Goal: Task Accomplishment & Management: Manage account settings

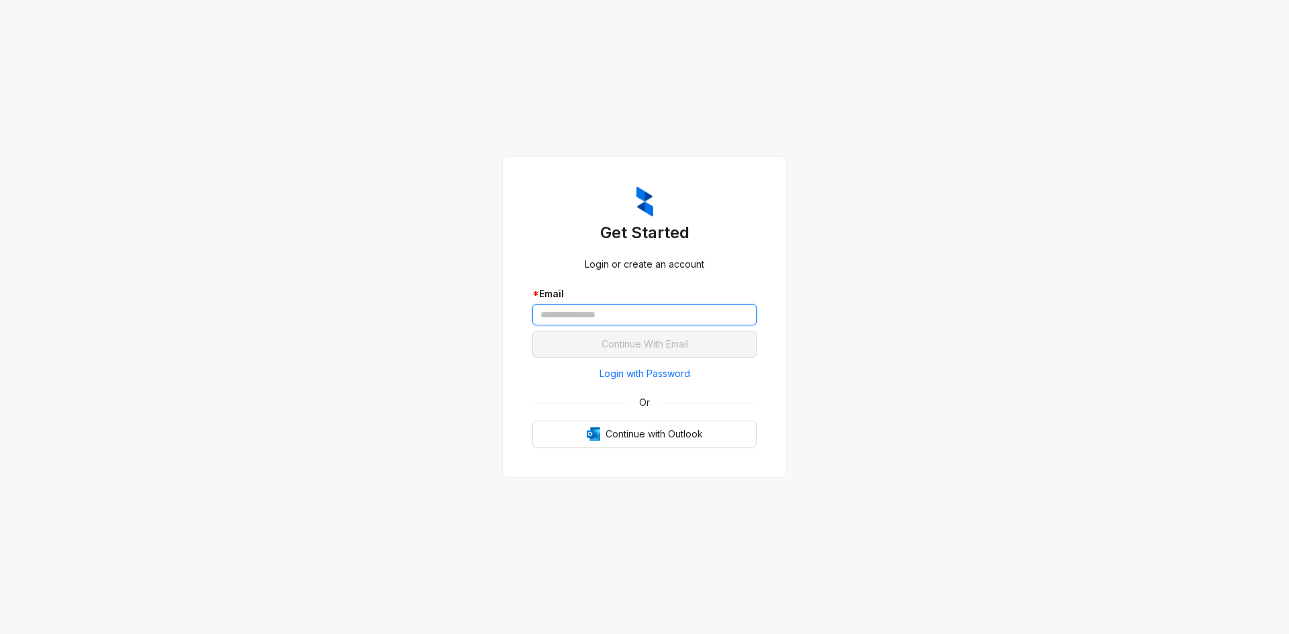
click at [641, 322] on input "text" at bounding box center [644, 314] width 224 height 21
type input "**********"
click at [532, 331] on button "Continue With Email" at bounding box center [644, 344] width 224 height 27
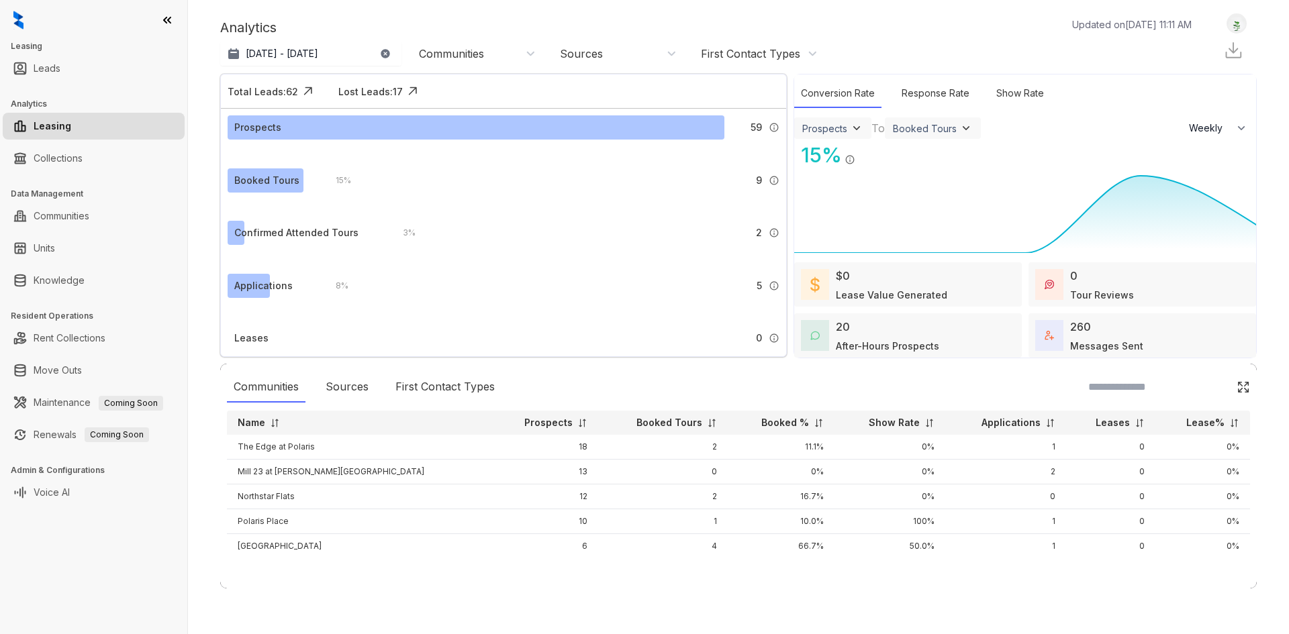
select select "******"
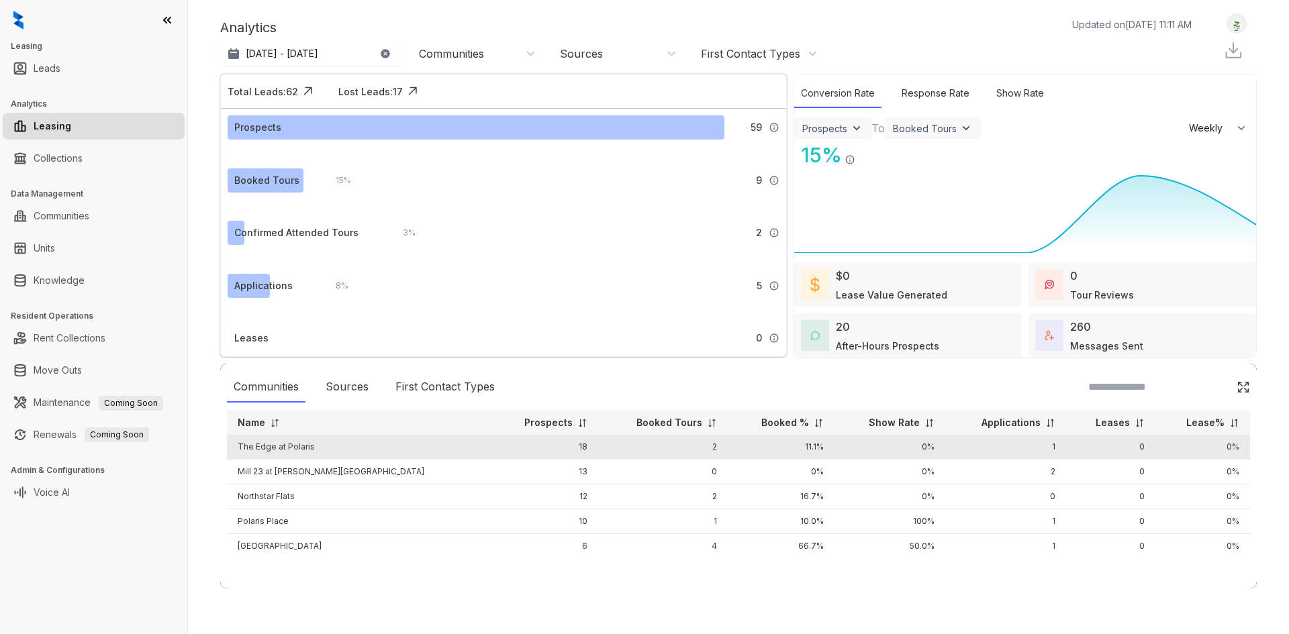
click at [977, 446] on td "1" at bounding box center [1005, 447] width 121 height 25
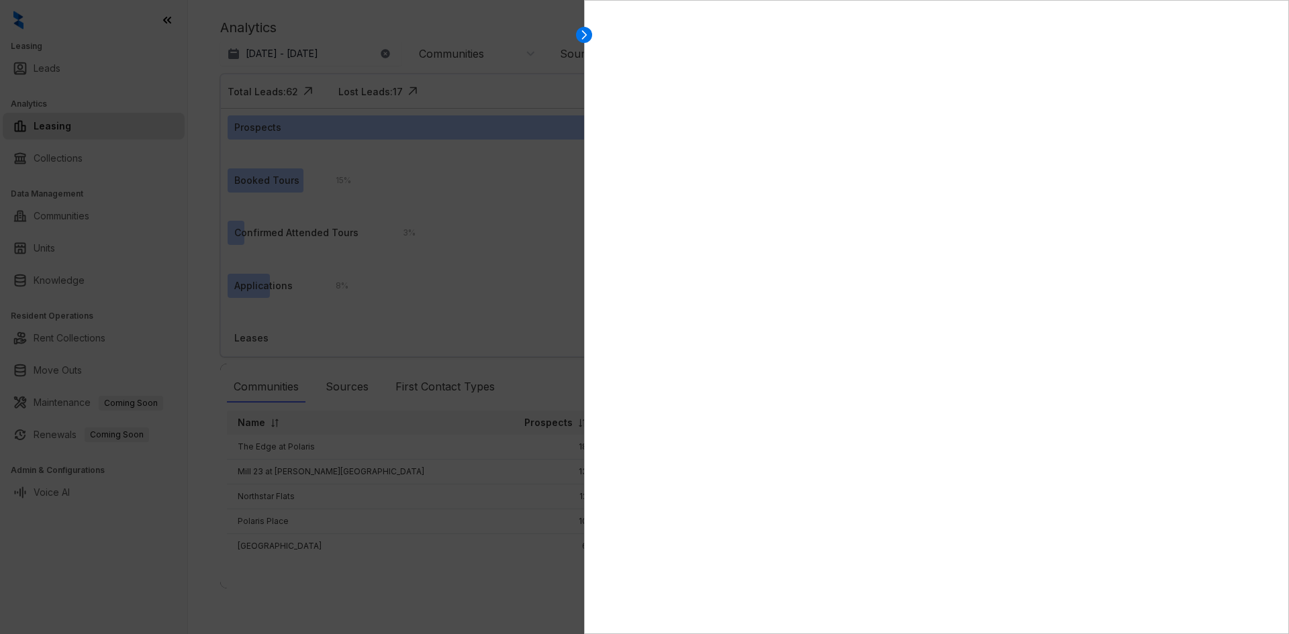
select select "******"
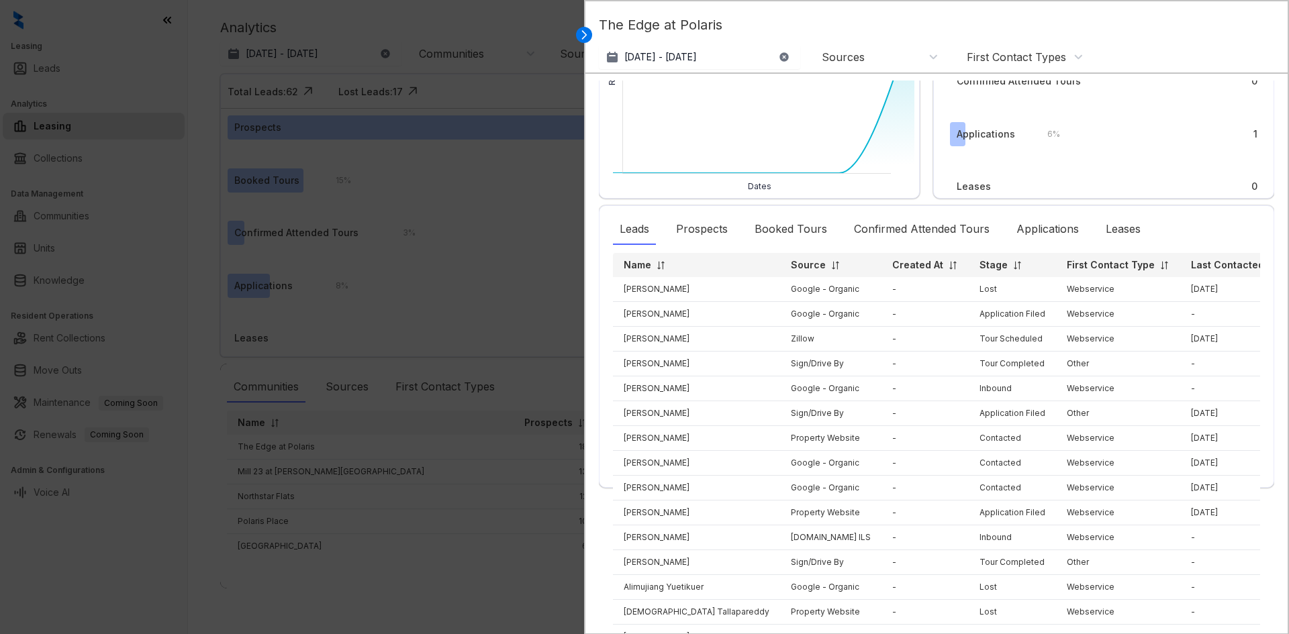
scroll to position [154, 0]
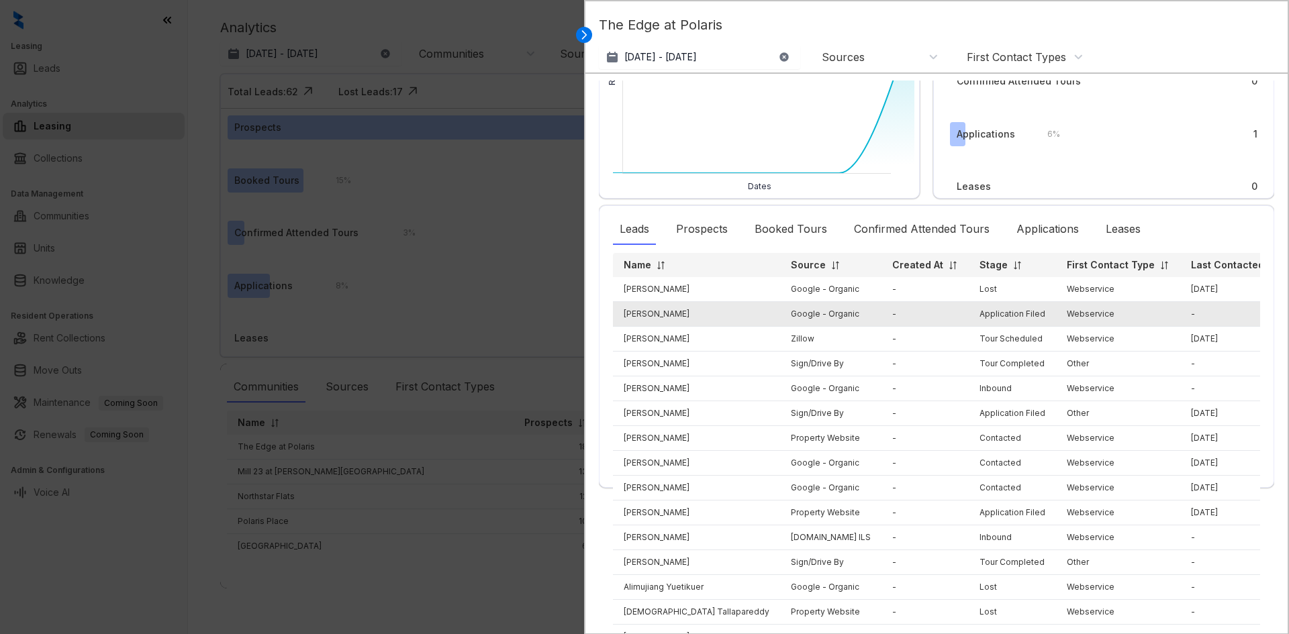
drag, startPoint x: 716, startPoint y: 297, endPoint x: 624, endPoint y: 297, distance: 92.6
click at [624, 302] on td "Rajinikanth Uthirapathy" at bounding box center [696, 314] width 167 height 25
copy td "Rajinikanth Uthirapathy"
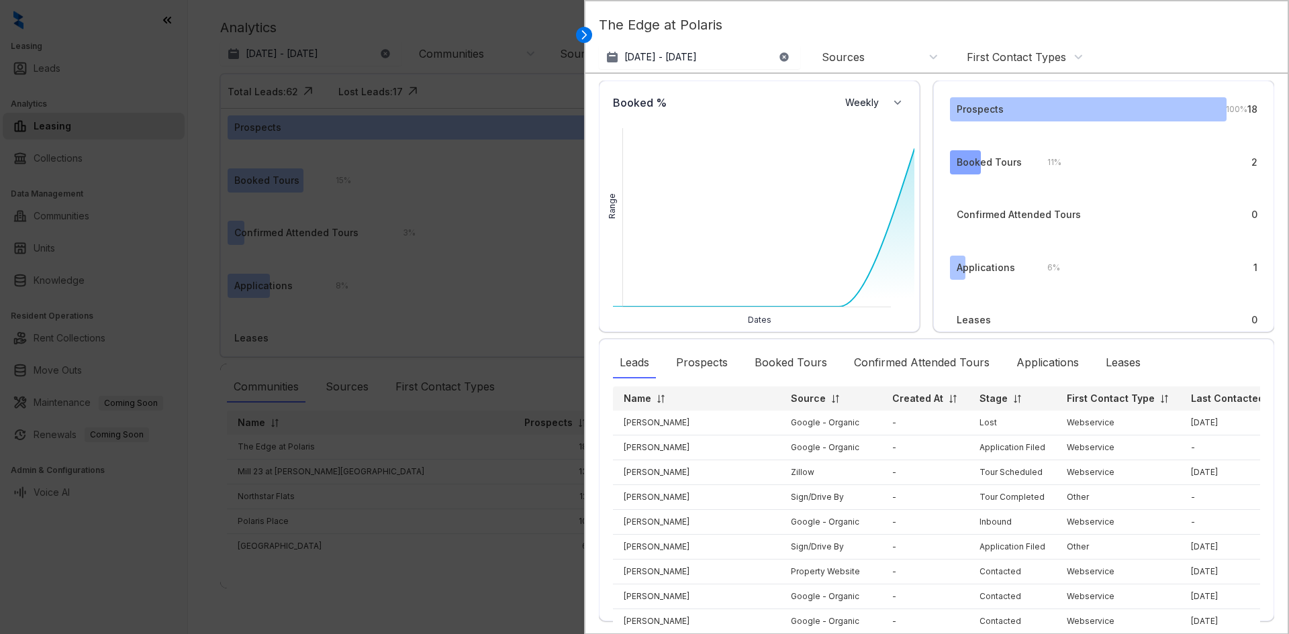
click at [1071, 169] on div "11 % 2" at bounding box center [1146, 162] width 224 height 24
click at [1251, 164] on div "Prospects 100 % 18 Booked Tours 11 % 2 Confirmed Attended Tours 0 Applications …" at bounding box center [1103, 207] width 341 height 252
click at [1235, 162] on div "11 % 2" at bounding box center [1146, 162] width 224 height 24
click at [971, 165] on div "Booked Tours" at bounding box center [989, 162] width 65 height 15
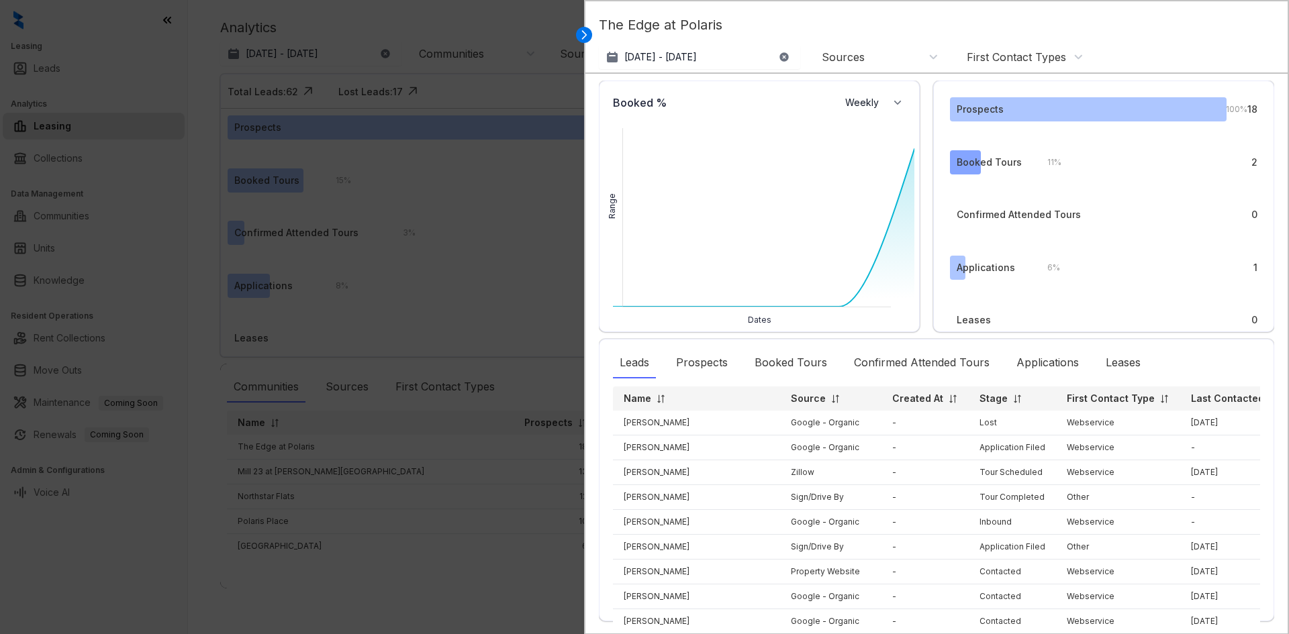
click at [964, 167] on div "Booked Tours" at bounding box center [989, 162] width 65 height 15
click at [962, 119] on div "Prospects" at bounding box center [1088, 109] width 277 height 24
click at [957, 169] on div "Booked Tours" at bounding box center [989, 162] width 65 height 15
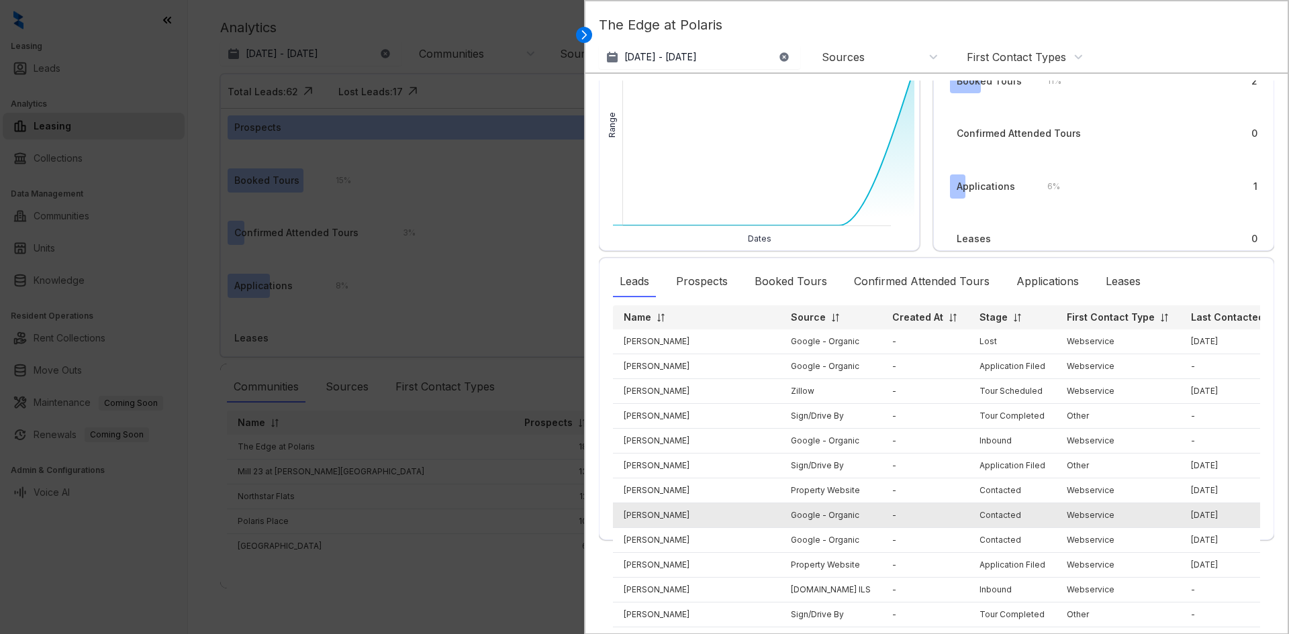
scroll to position [154, 0]
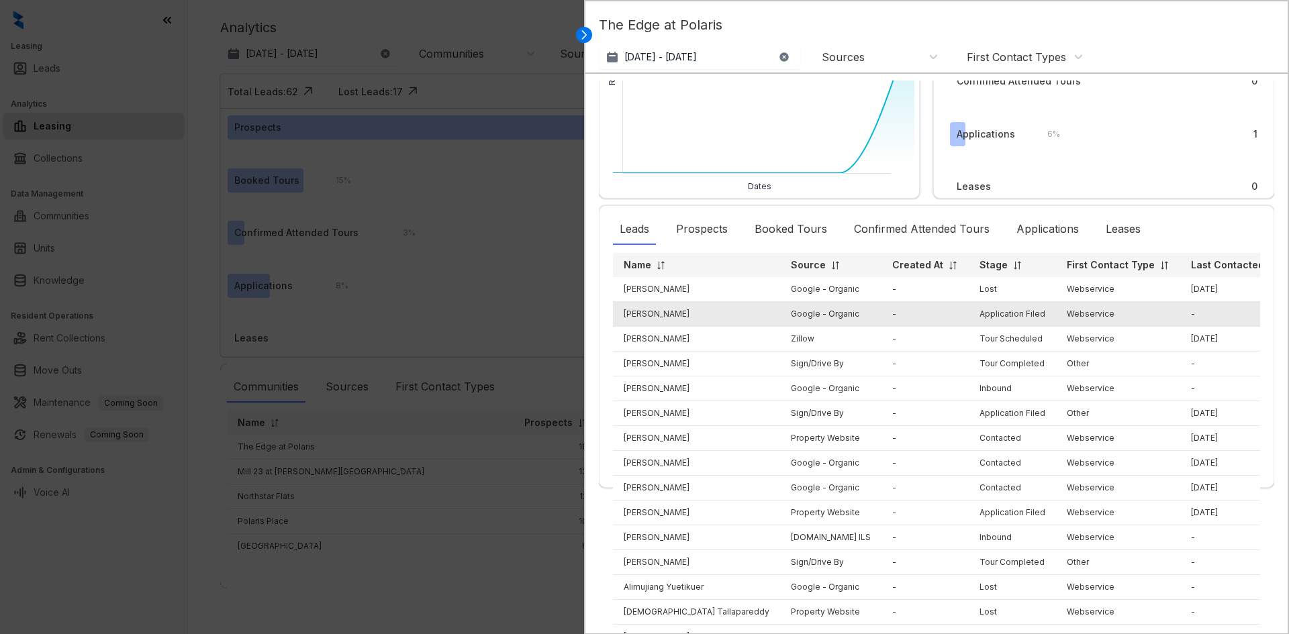
click at [651, 302] on td "Rajinikanth Uthirapathy" at bounding box center [696, 314] width 167 height 25
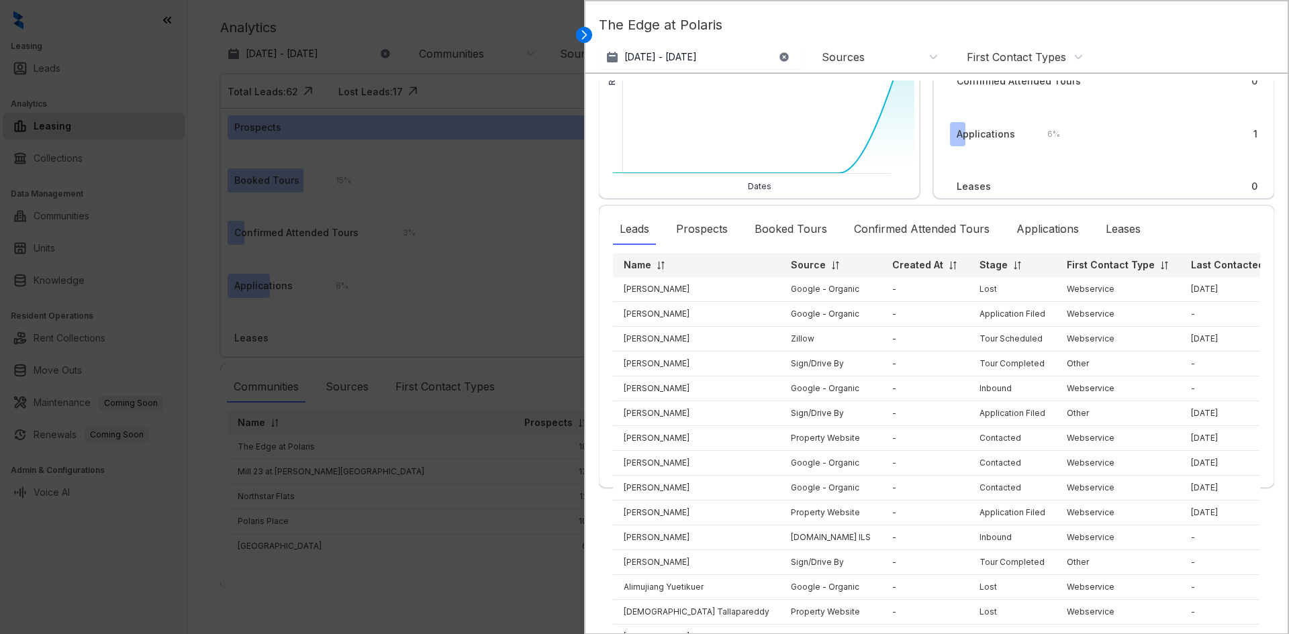
click at [504, 297] on div at bounding box center [644, 317] width 1289 height 634
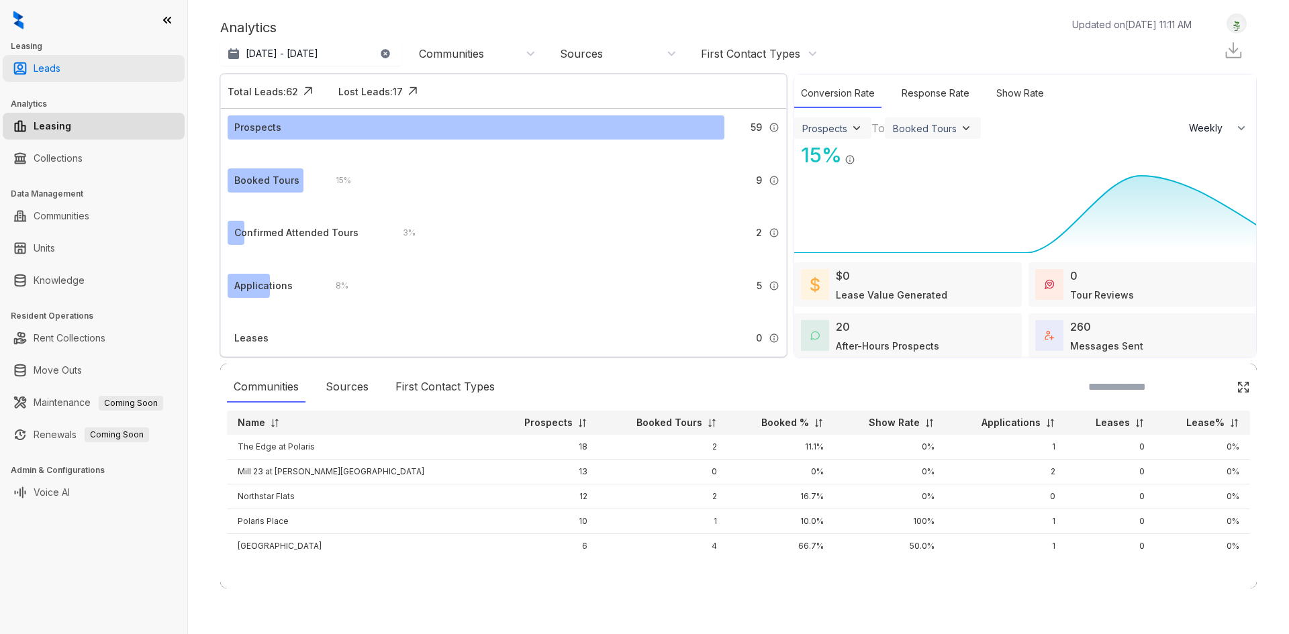
click at [60, 70] on link "Leads" at bounding box center [47, 68] width 27 height 27
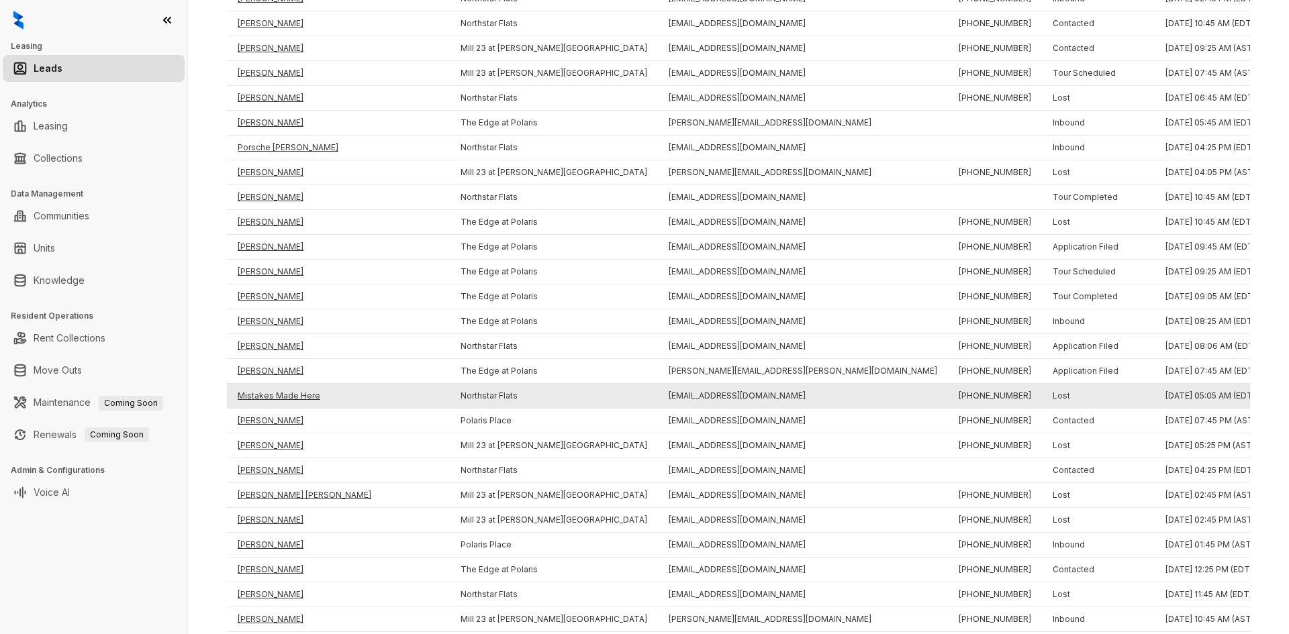
scroll to position [201, 0]
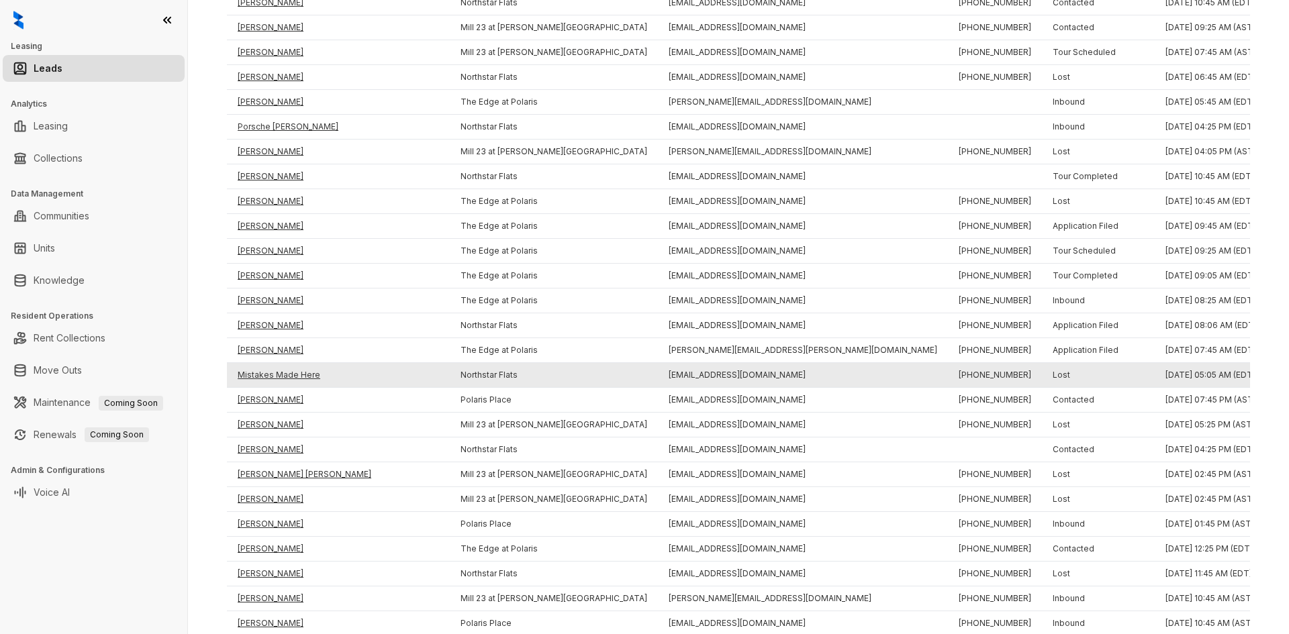
click at [287, 373] on td "Mistakes Made Here" at bounding box center [338, 375] width 223 height 25
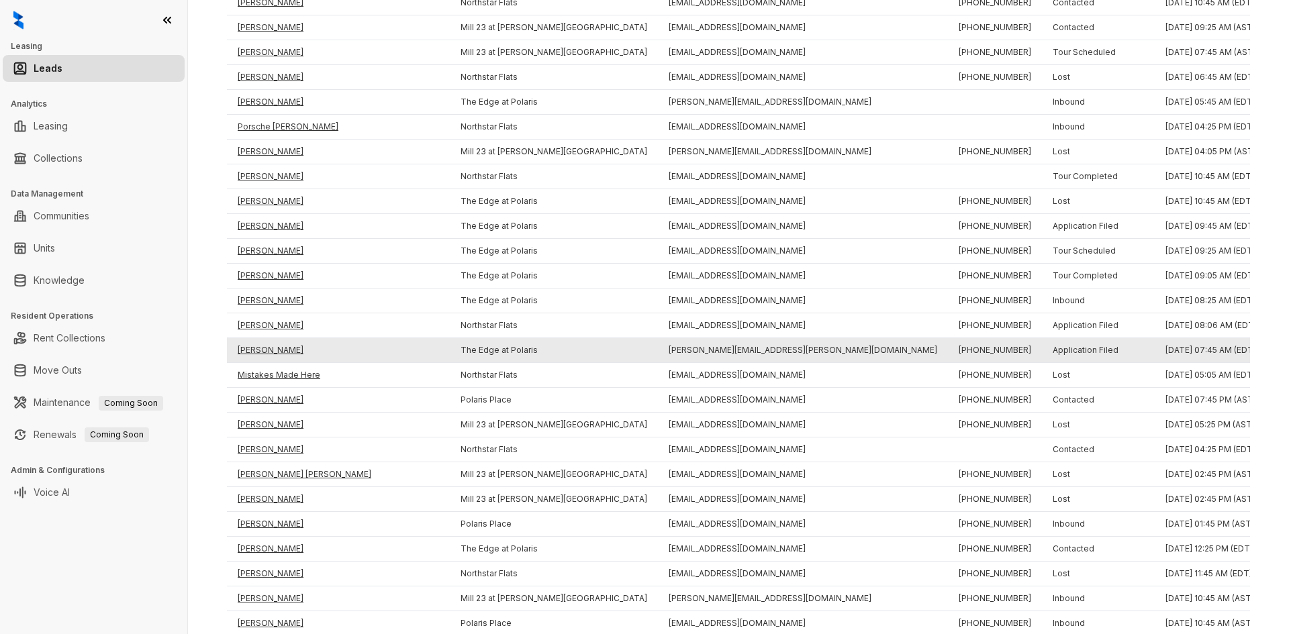
click at [271, 353] on td "Chris Herrel" at bounding box center [338, 350] width 223 height 25
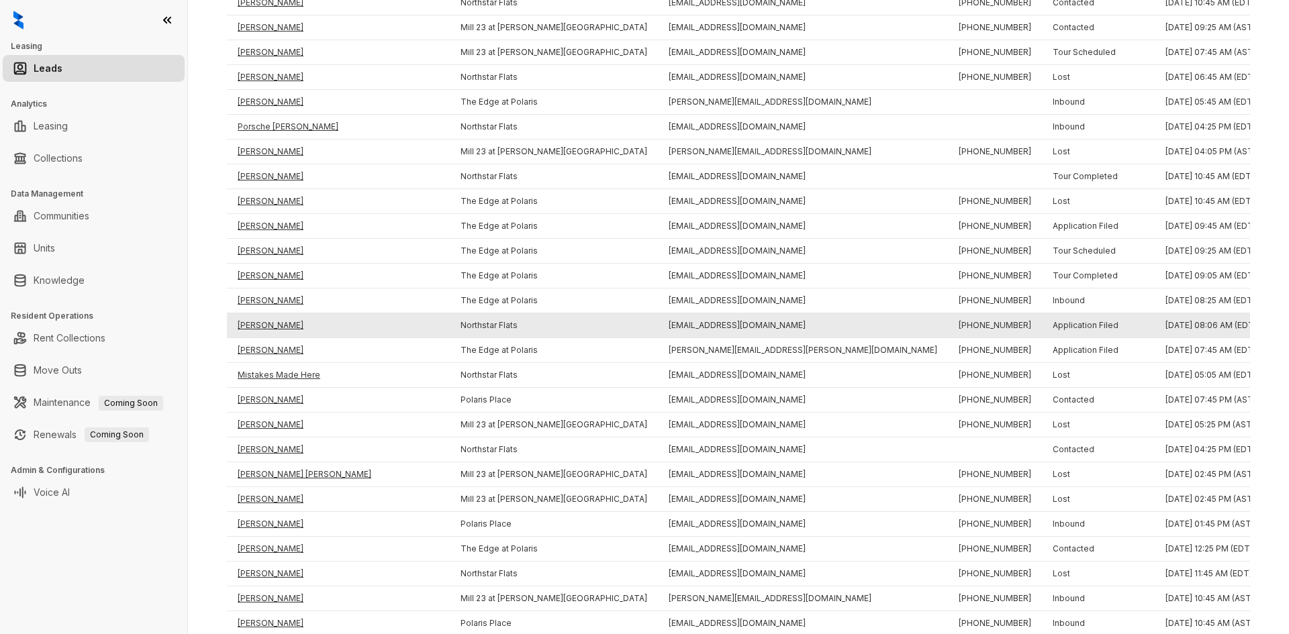
click at [259, 327] on td "Pauline Loewer" at bounding box center [338, 326] width 223 height 25
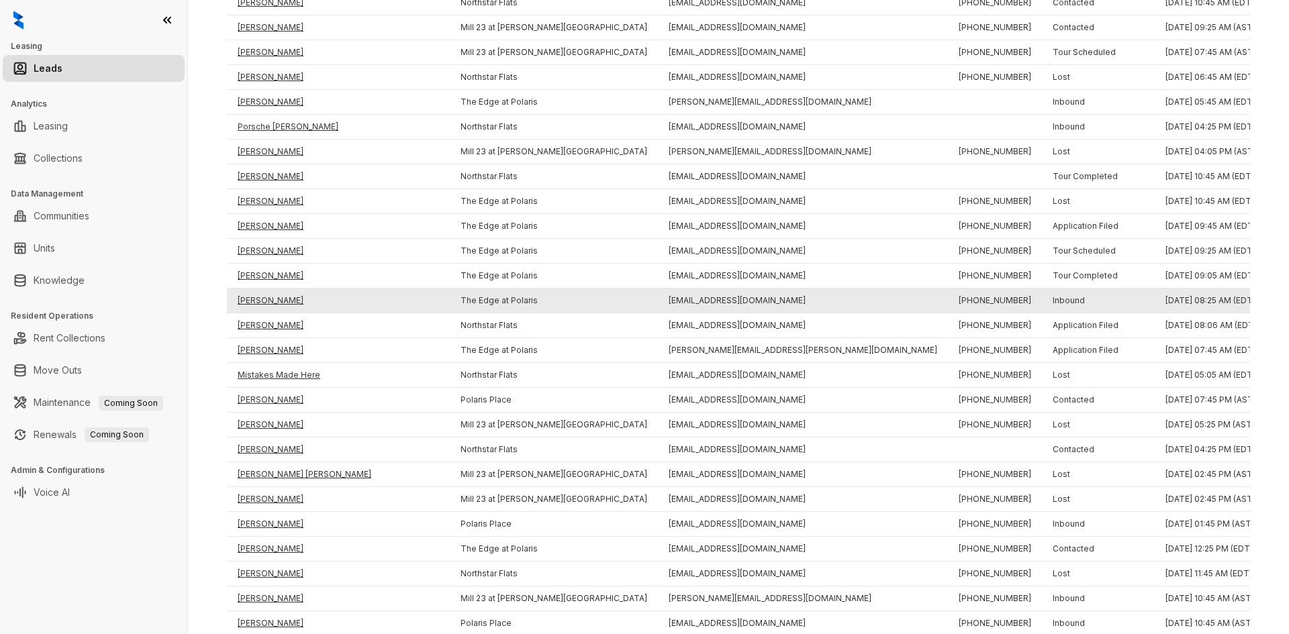
click at [254, 301] on td "Ezhilarasi Rajinikanth" at bounding box center [338, 301] width 223 height 25
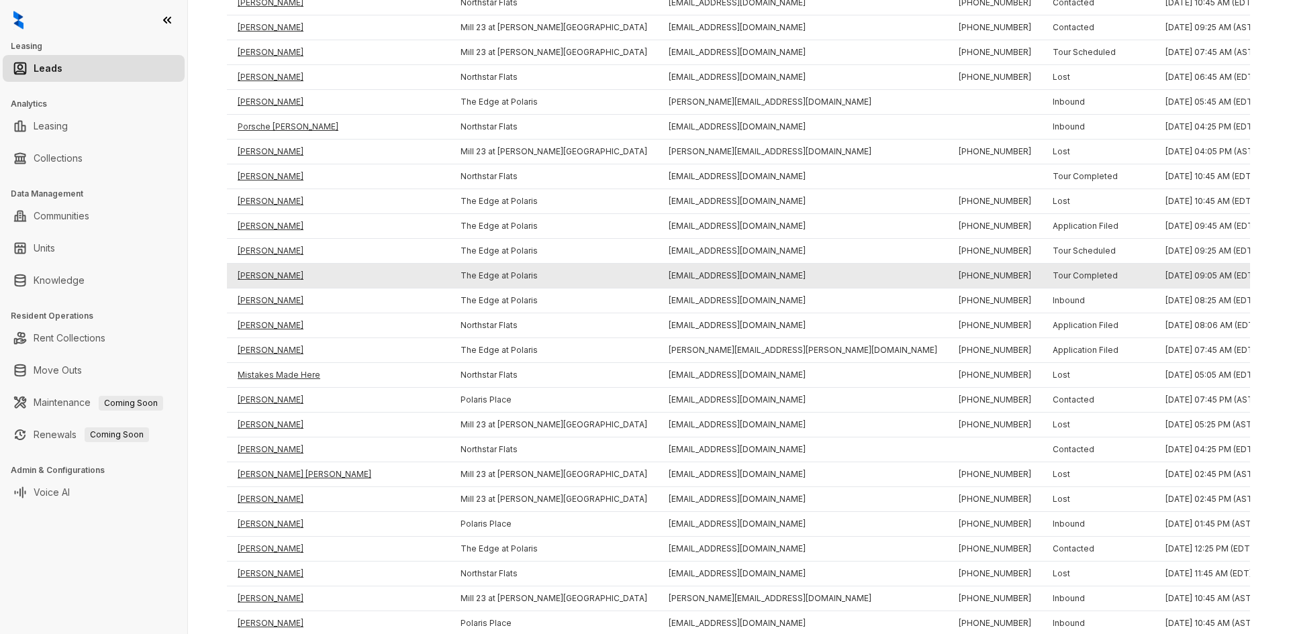
click at [254, 279] on td "Sreekanth Mangali" at bounding box center [338, 276] width 223 height 25
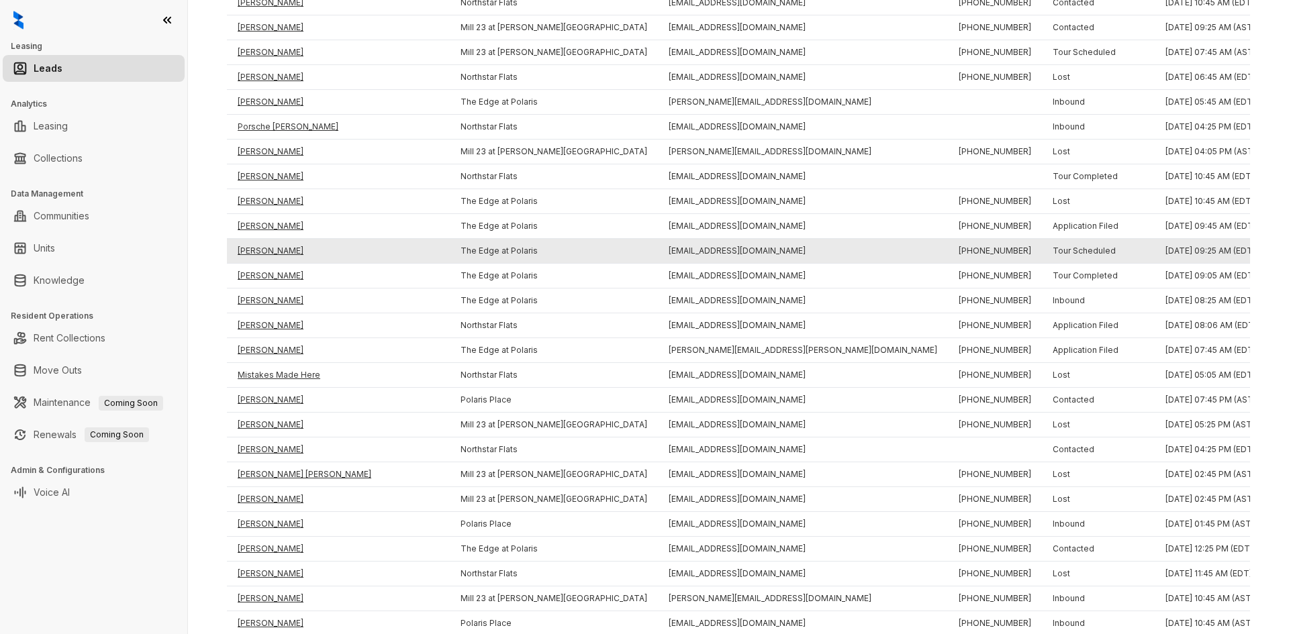
click at [258, 247] on td "James Nash" at bounding box center [338, 251] width 223 height 25
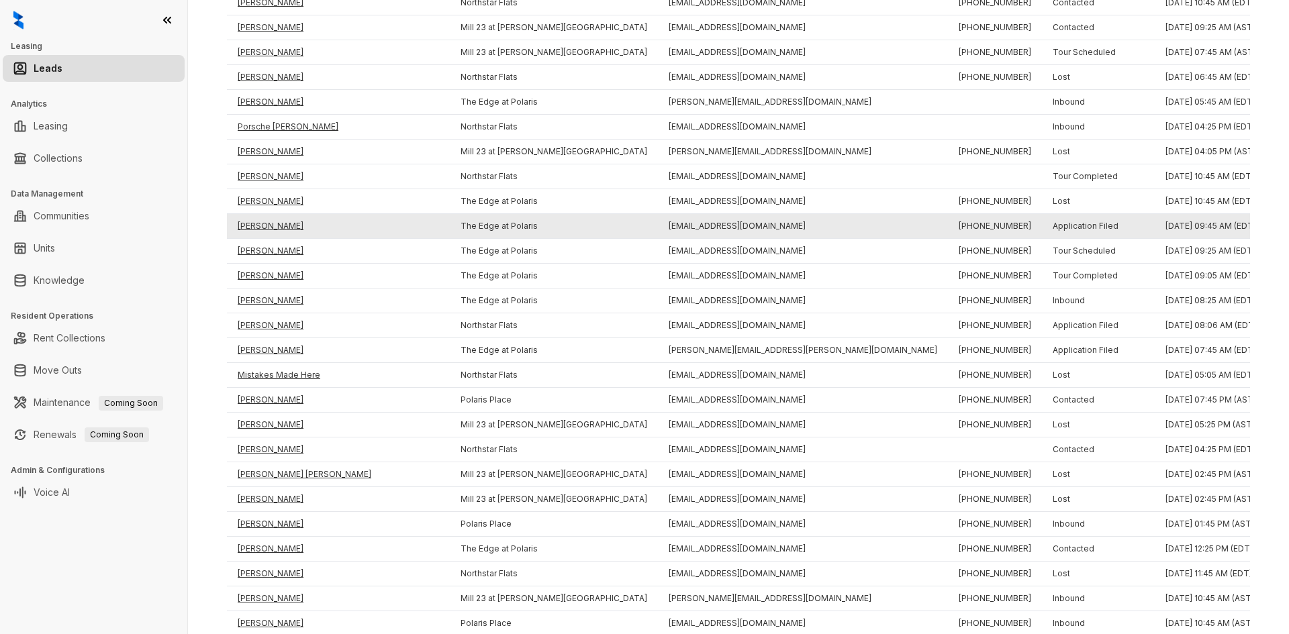
click at [258, 230] on td "Rajinikanth Uthirapathy" at bounding box center [338, 226] width 223 height 25
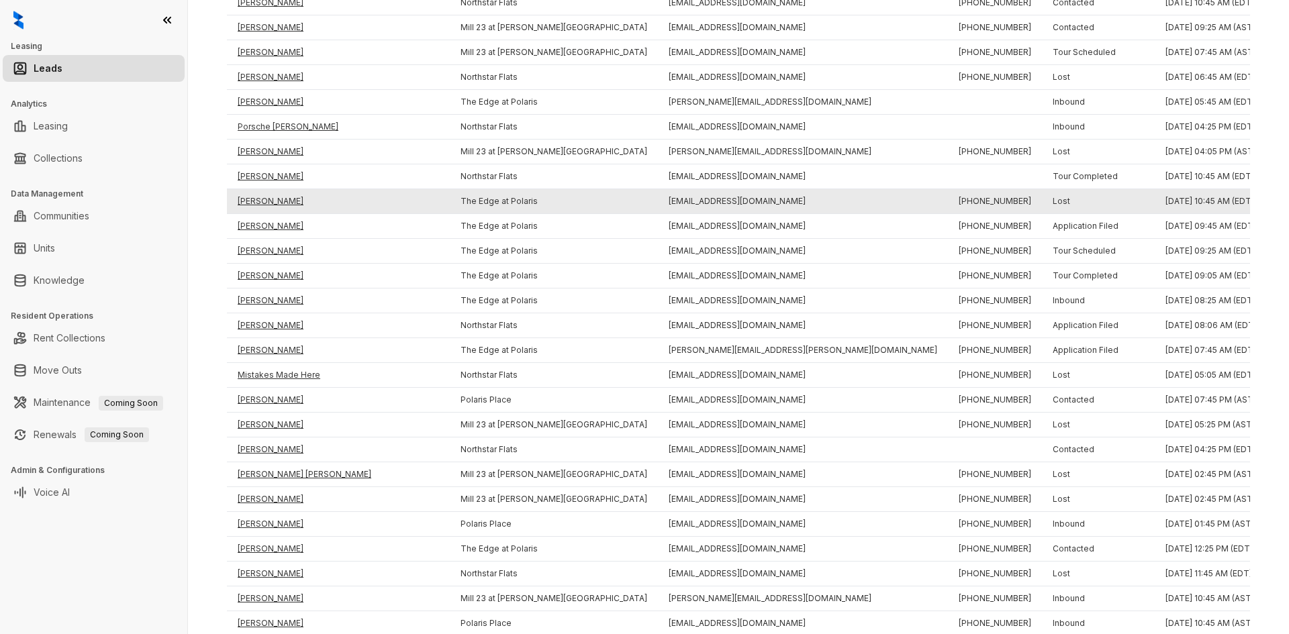
click at [259, 202] on td "Sasikumar Munirathnam" at bounding box center [338, 201] width 223 height 25
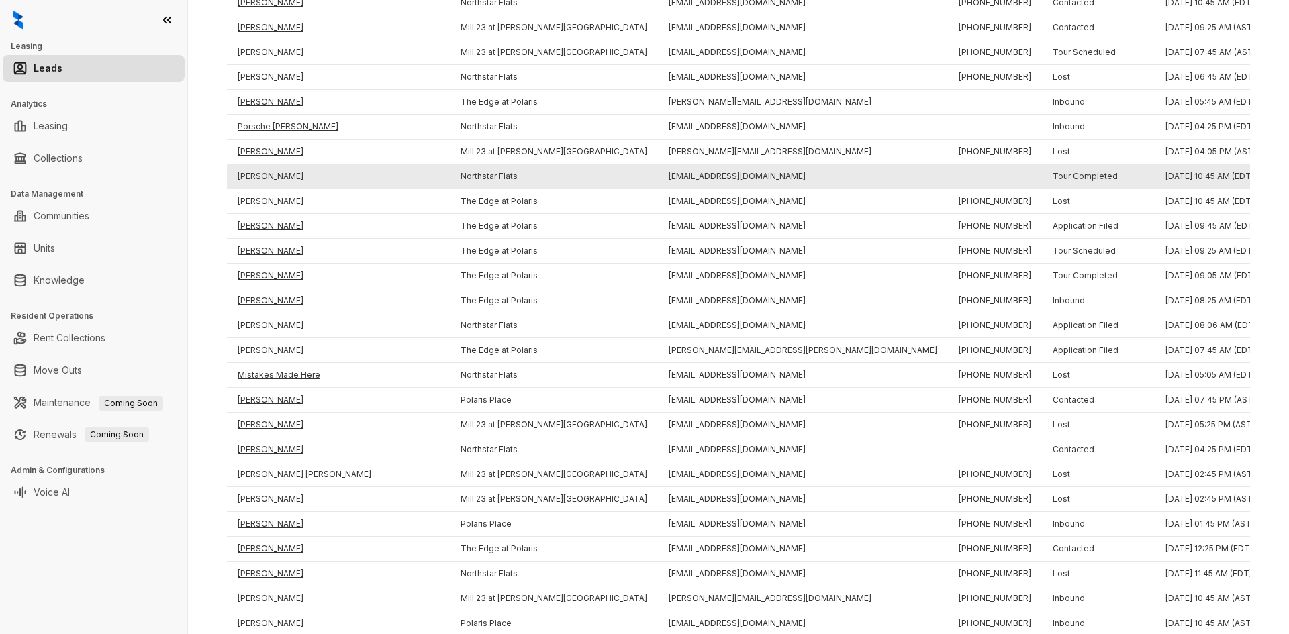
click at [260, 175] on td "Christpher Linn" at bounding box center [338, 176] width 223 height 25
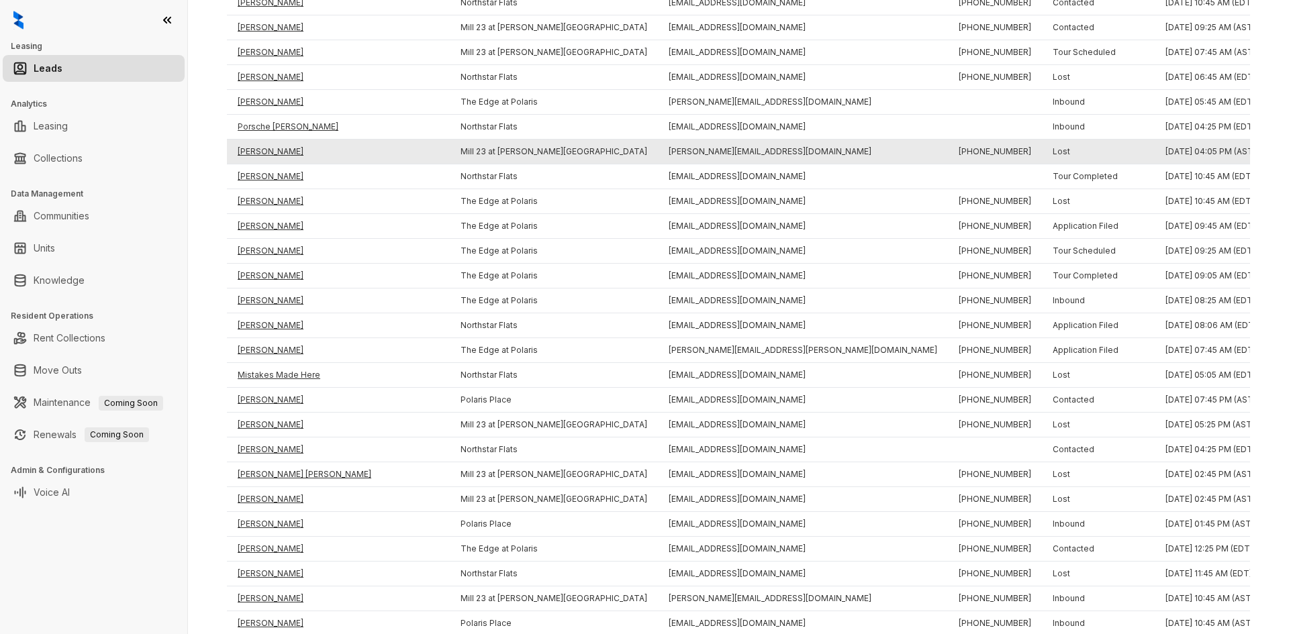
click at [259, 152] on td "Caitlynn Evans" at bounding box center [338, 152] width 223 height 25
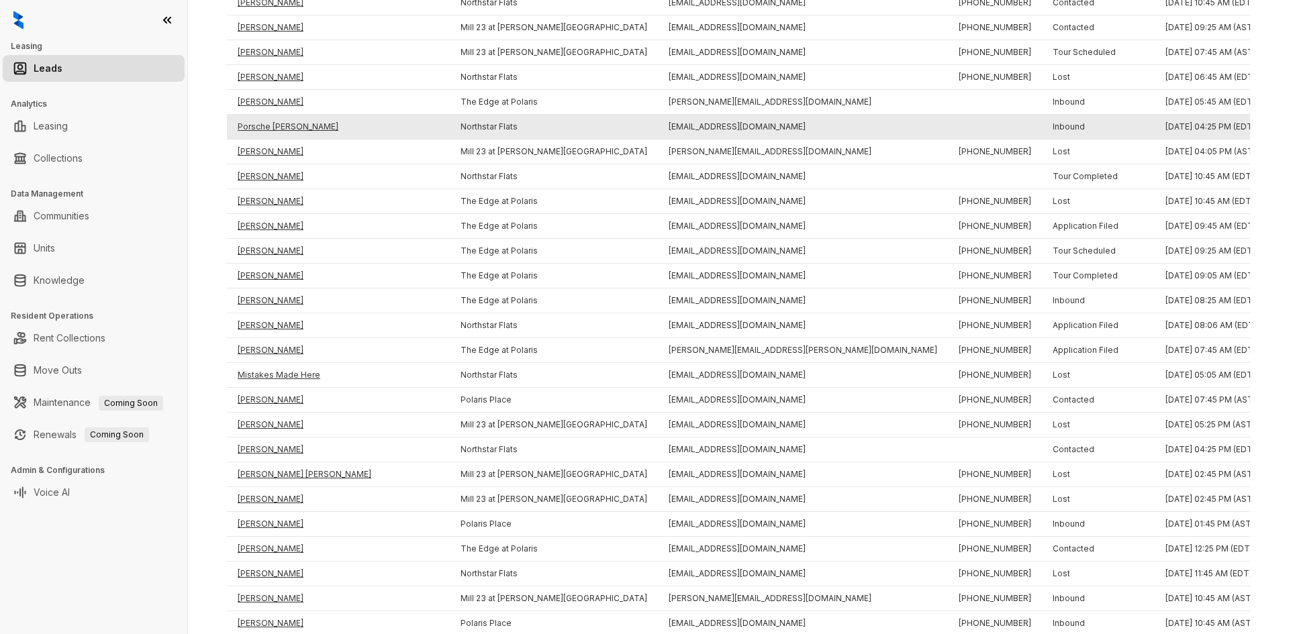
click at [258, 130] on td "Porsche Mccune" at bounding box center [338, 127] width 223 height 25
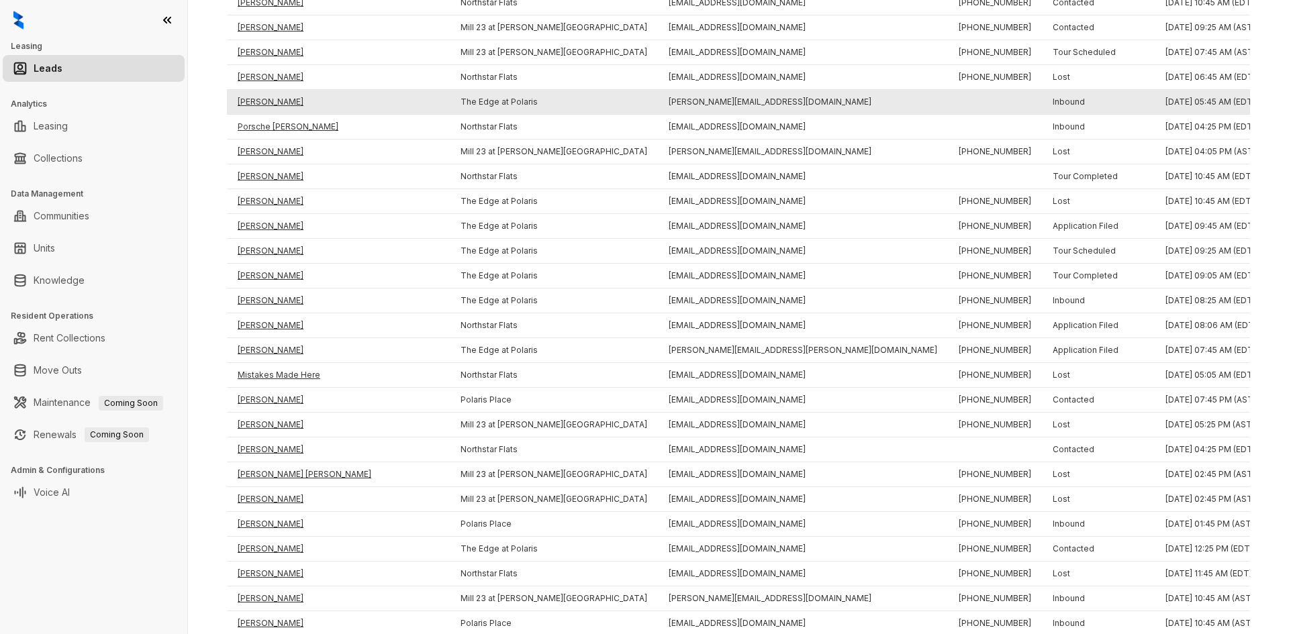
click at [276, 108] on td "Pamela Allen" at bounding box center [338, 102] width 223 height 25
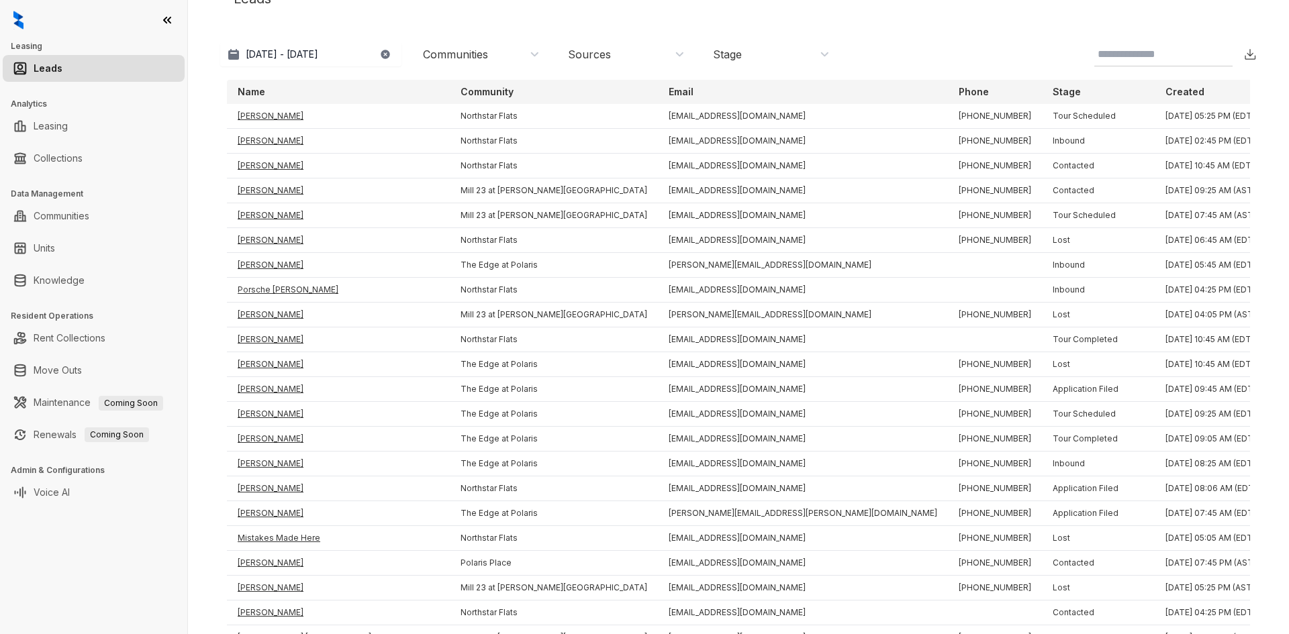
scroll to position [0, 0]
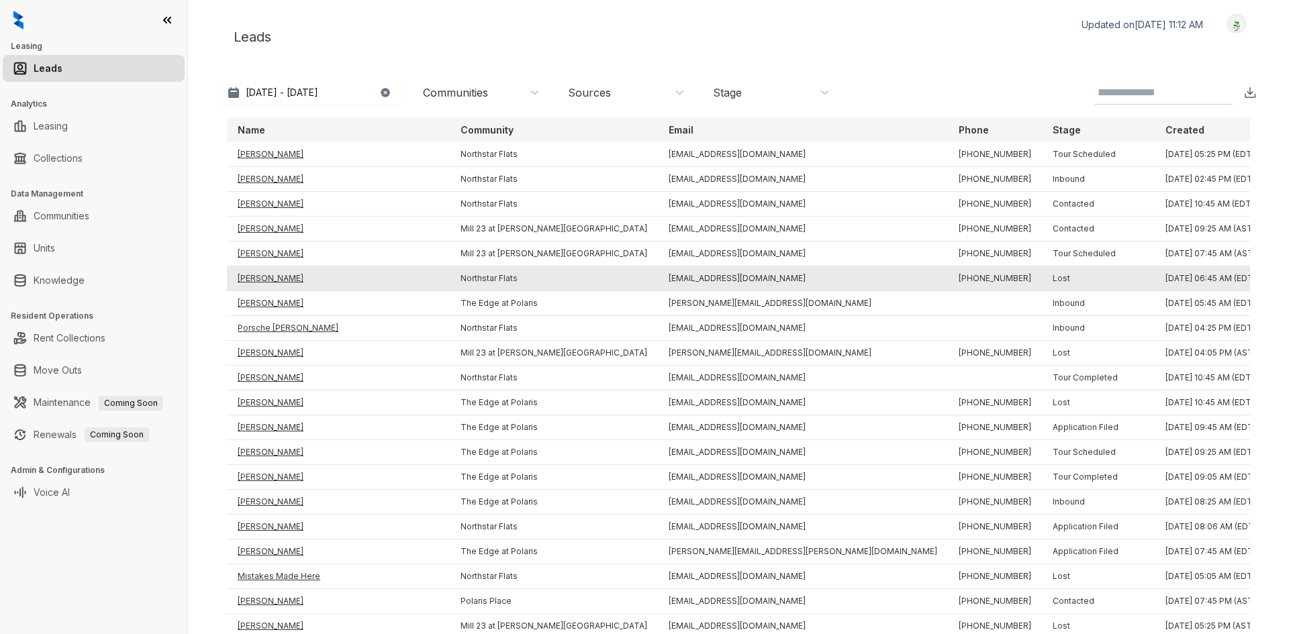
click at [258, 273] on td "Brad Gould" at bounding box center [338, 279] width 223 height 25
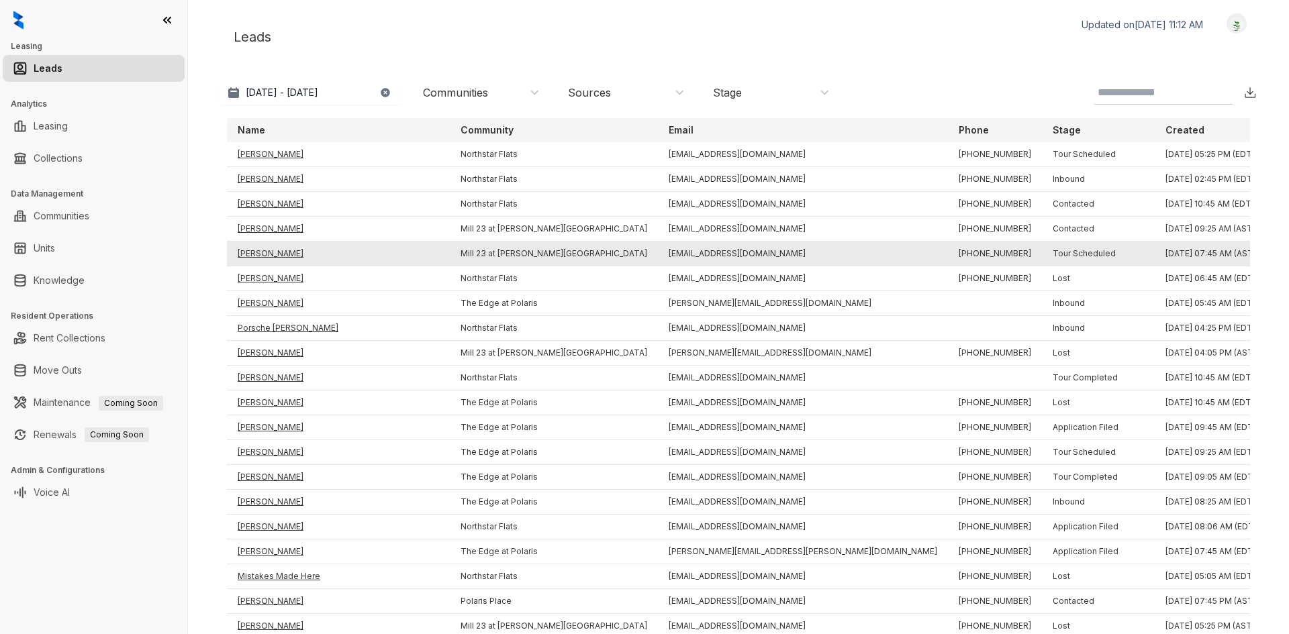
click at [258, 250] on td "Gail Major" at bounding box center [338, 254] width 223 height 25
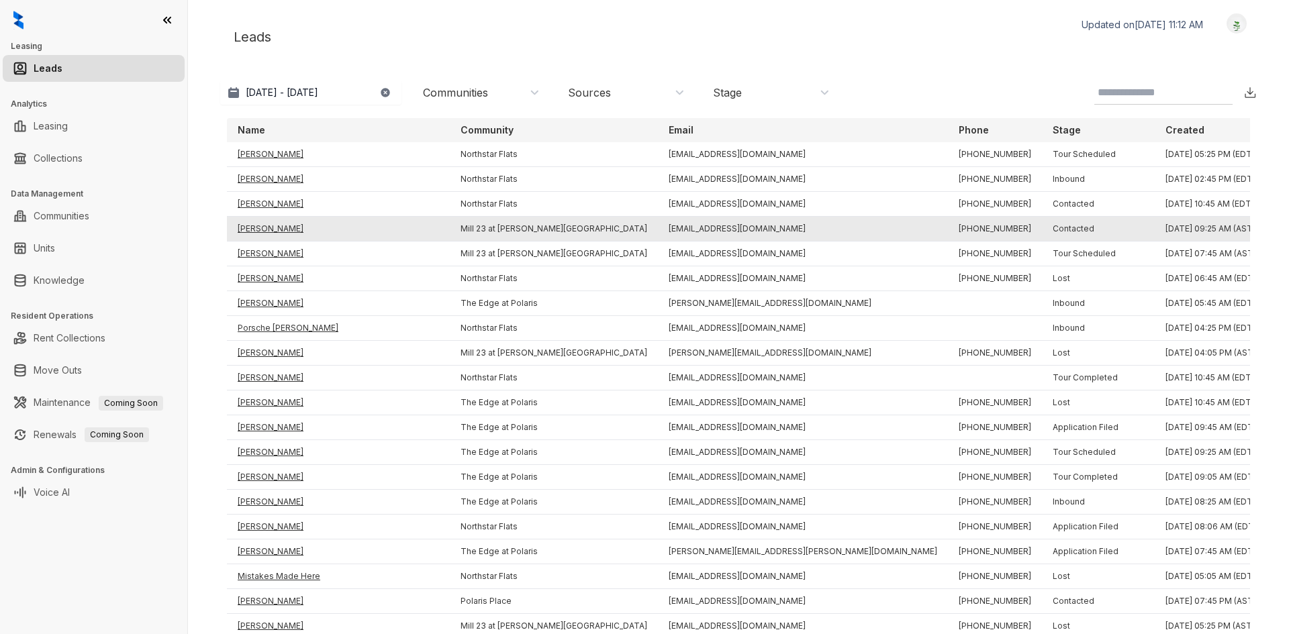
click at [260, 227] on td "Bob Souder" at bounding box center [338, 229] width 223 height 25
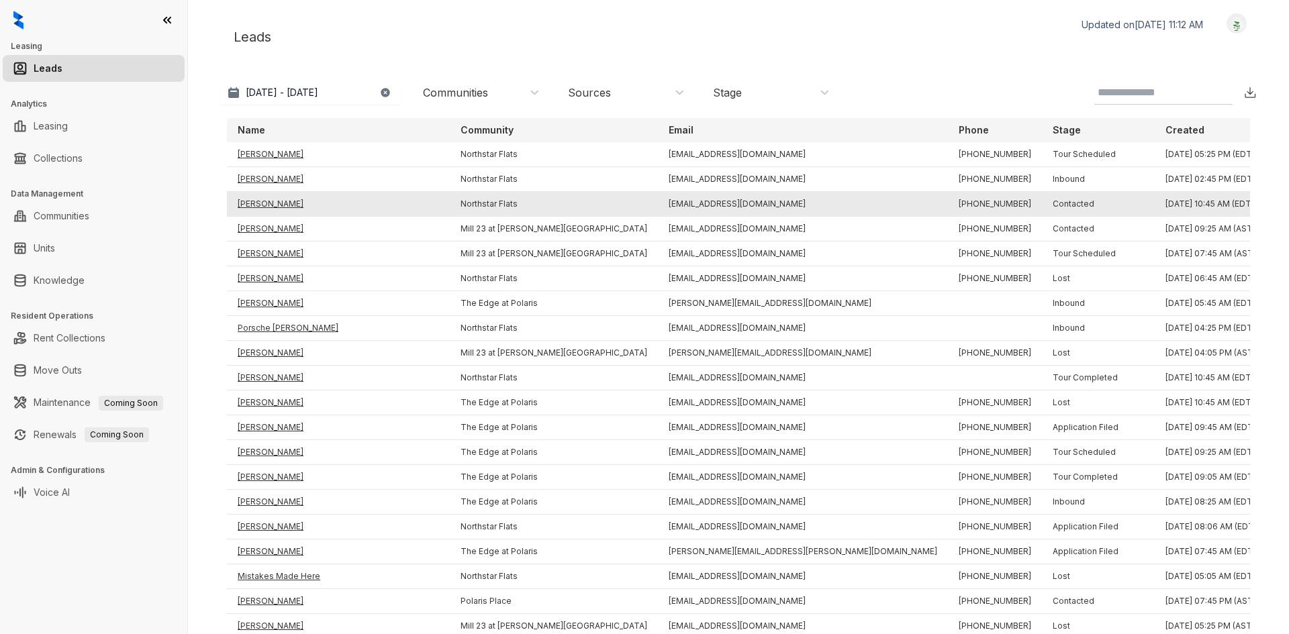
click at [259, 193] on td "Jessica Laso" at bounding box center [338, 204] width 223 height 25
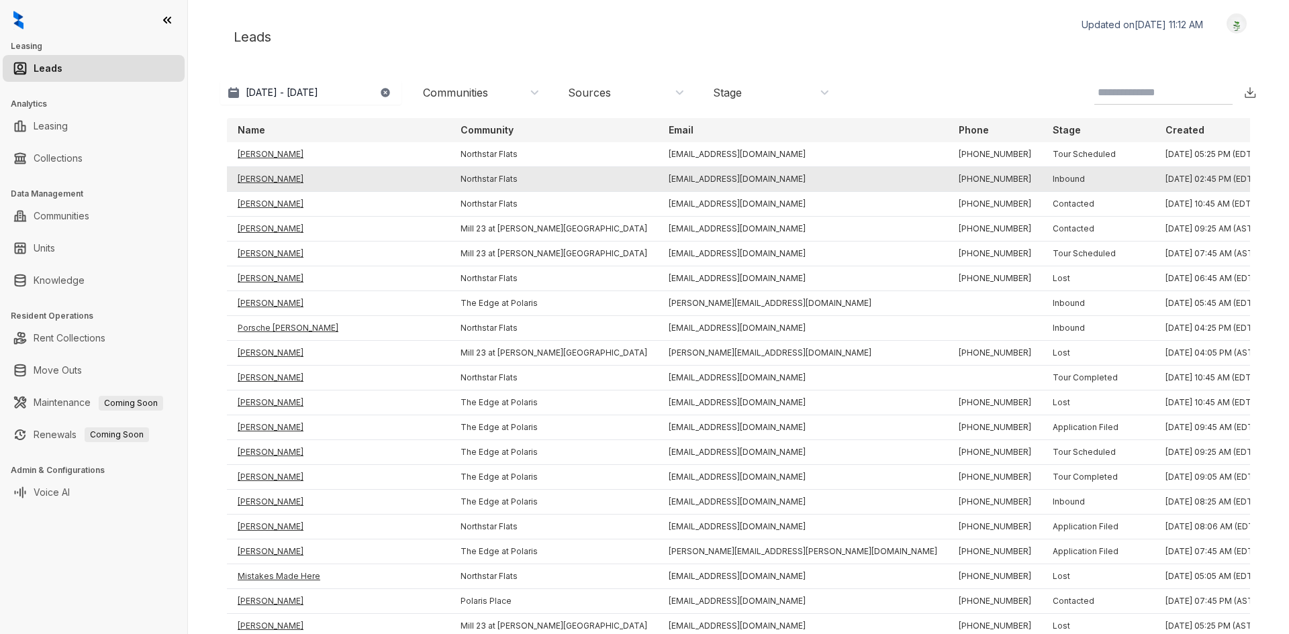
click at [259, 179] on td "Paula Northcutt" at bounding box center [338, 179] width 223 height 25
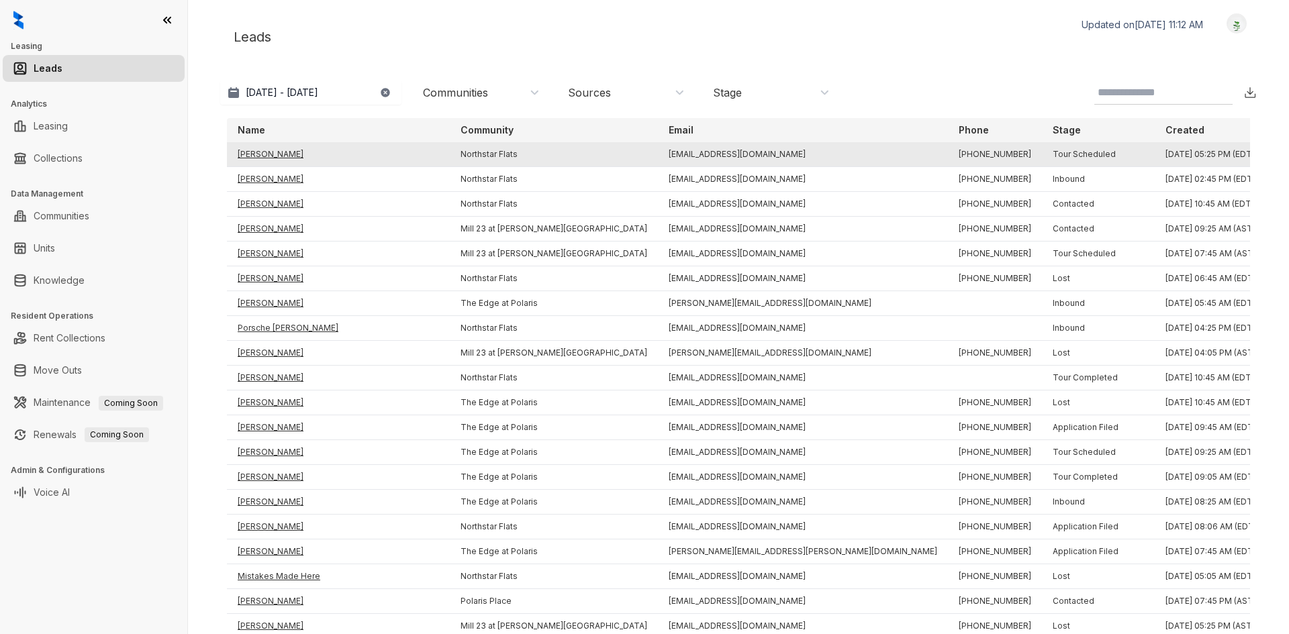
click at [260, 153] on td "Nick Burckholter" at bounding box center [338, 154] width 223 height 25
